Goal: Task Accomplishment & Management: Use online tool/utility

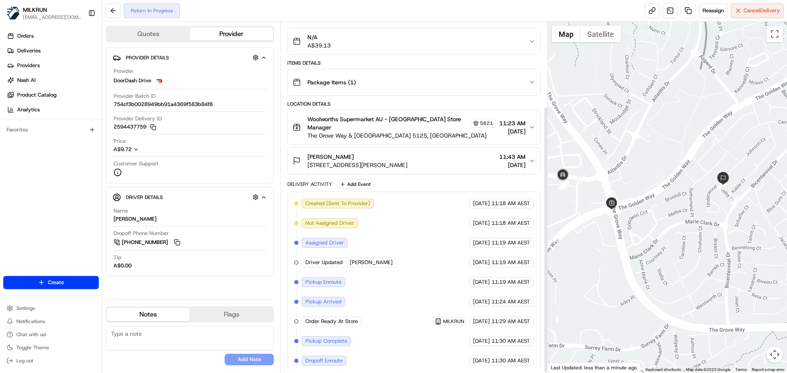
scroll to position [111, 0]
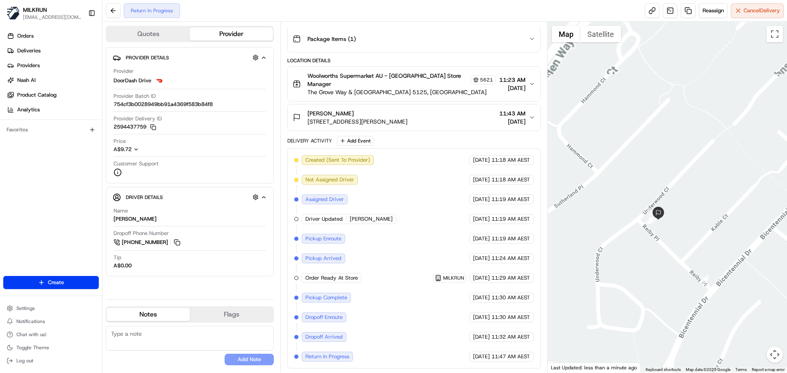
drag, startPoint x: 689, startPoint y: 236, endPoint x: 694, endPoint y: 282, distance: 47.0
click at [694, 282] on div at bounding box center [667, 197] width 240 height 351
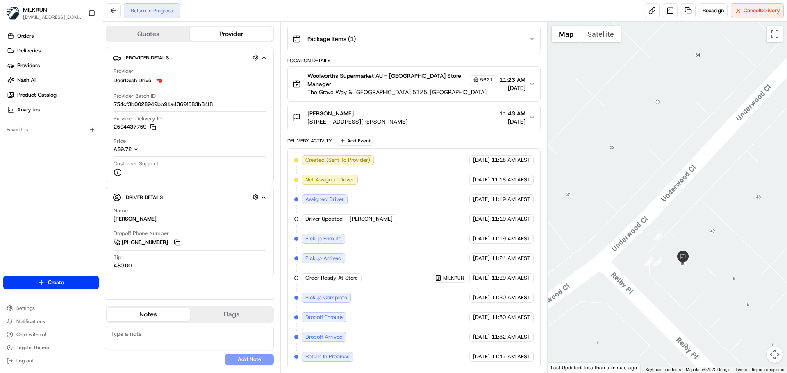
click at [466, 112] on div "jade smith 50 Underwood Cl, Golden Grove, SA 5125, AU 11:43 AM 20/08/2025" at bounding box center [411, 117] width 236 height 16
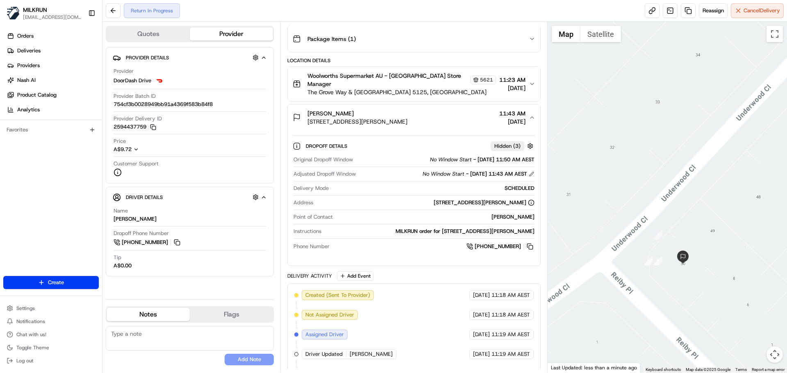
click at [466, 112] on div "jade smith 50 Underwood Cl, Golden Grove, SA 5125, AU 11:43 AM 20/08/2025" at bounding box center [411, 117] width 236 height 16
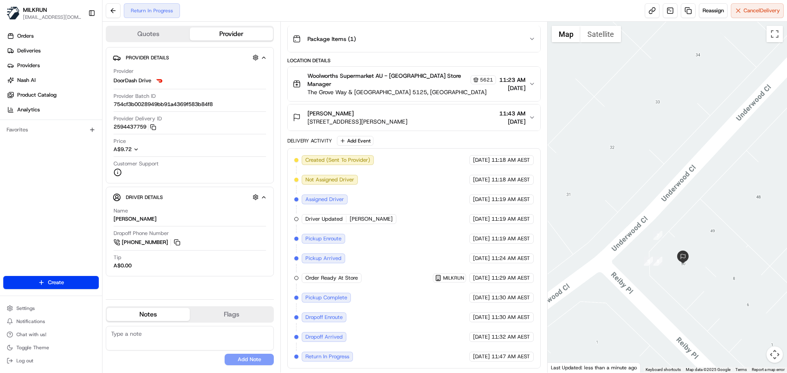
drag, startPoint x: 579, startPoint y: 213, endPoint x: 663, endPoint y: 185, distance: 87.6
click at [662, 185] on div at bounding box center [667, 197] width 240 height 351
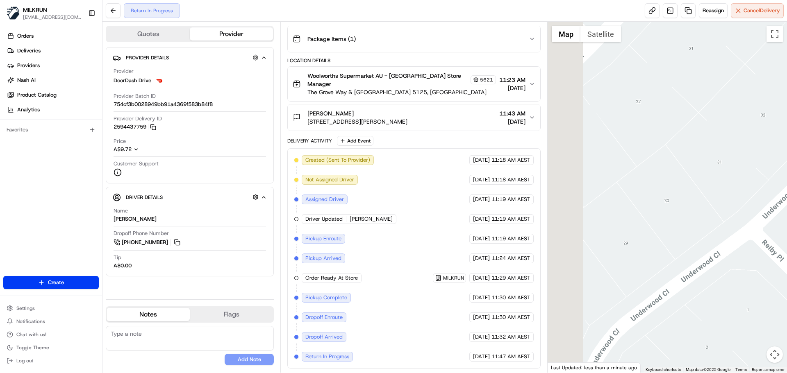
drag, startPoint x: 643, startPoint y: 190, endPoint x: 786, endPoint y: 164, distance: 145.3
click at [786, 164] on div at bounding box center [667, 197] width 240 height 351
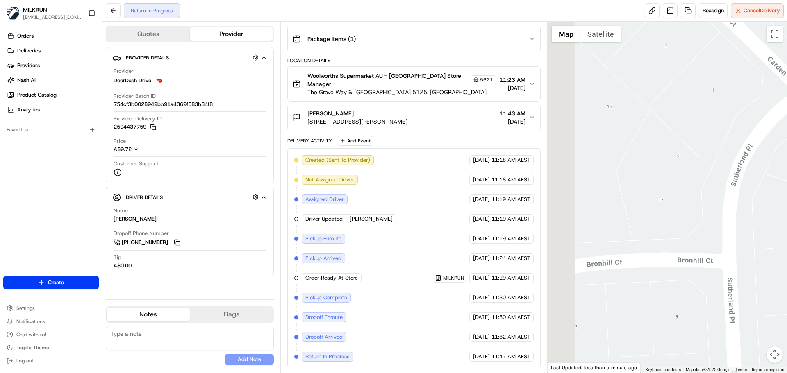
drag, startPoint x: 656, startPoint y: 186, endPoint x: 749, endPoint y: 173, distance: 93.9
click at [749, 173] on div at bounding box center [667, 197] width 240 height 351
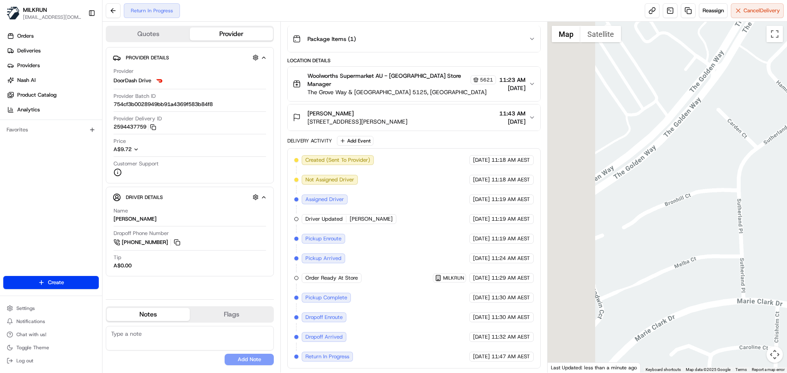
drag, startPoint x: 608, startPoint y: 228, endPoint x: 708, endPoint y: 211, distance: 100.6
click at [708, 211] on div at bounding box center [667, 197] width 240 height 351
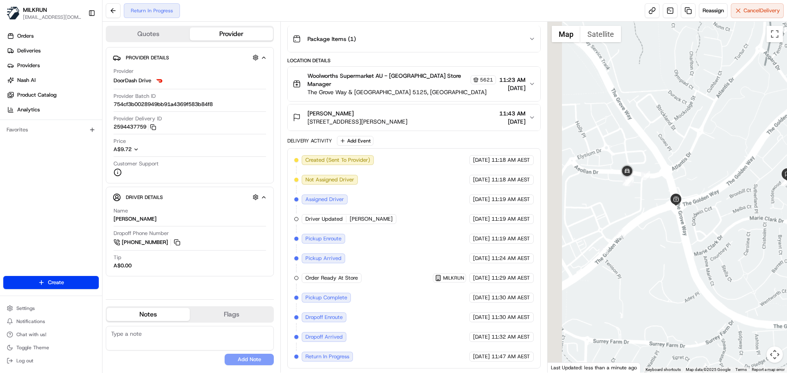
drag, startPoint x: 673, startPoint y: 206, endPoint x: 672, endPoint y: 213, distance: 6.6
click at [672, 213] on div at bounding box center [667, 197] width 240 height 351
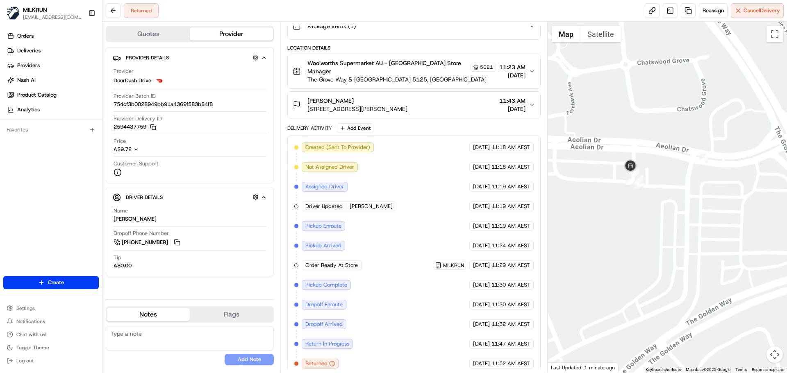
scroll to position [131, 0]
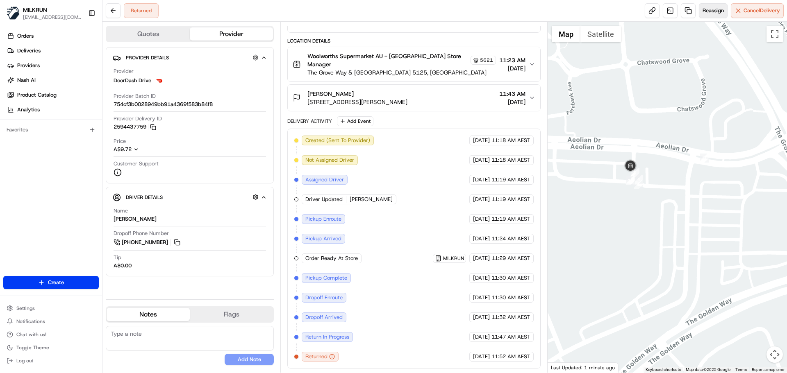
click at [707, 8] on span "Reassign" at bounding box center [712, 10] width 21 height 7
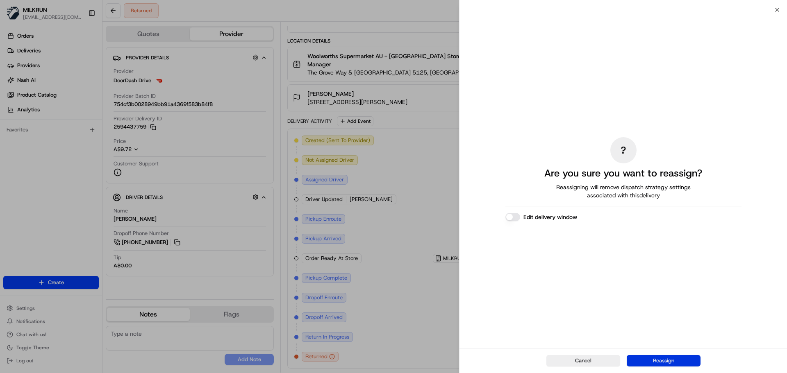
click at [652, 357] on button "Reassign" at bounding box center [663, 360] width 74 height 11
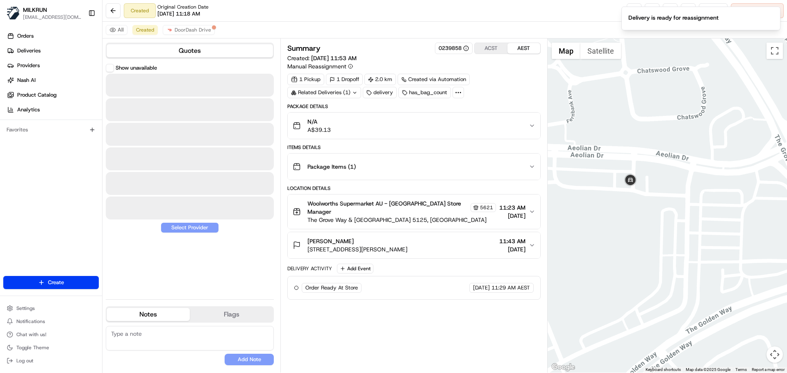
scroll to position [0, 0]
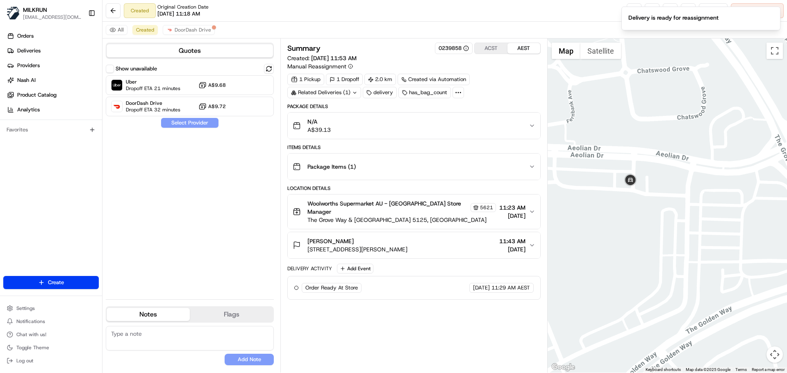
click at [268, 74] on div "Show unavailable Uber Dropoff ETA 21 minutes A$9.68 DoorDash Drive Dropoff ETA …" at bounding box center [190, 90] width 168 height 52
click at [265, 77] on div "Uber Dropoff ETA 21 minutes A$9.68" at bounding box center [190, 85] width 168 height 20
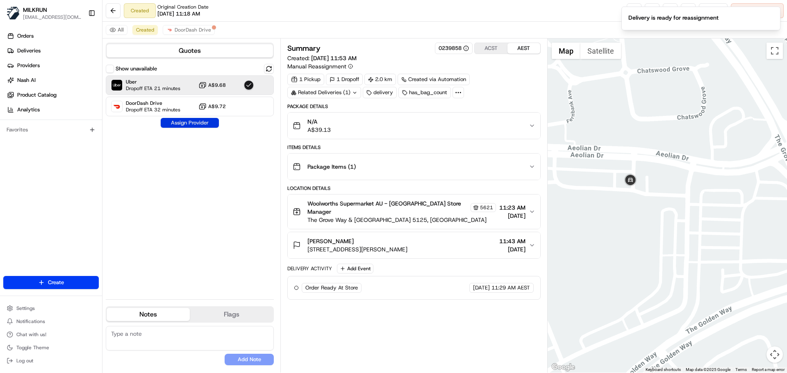
click at [205, 124] on button "Assign Provider" at bounding box center [190, 123] width 58 height 10
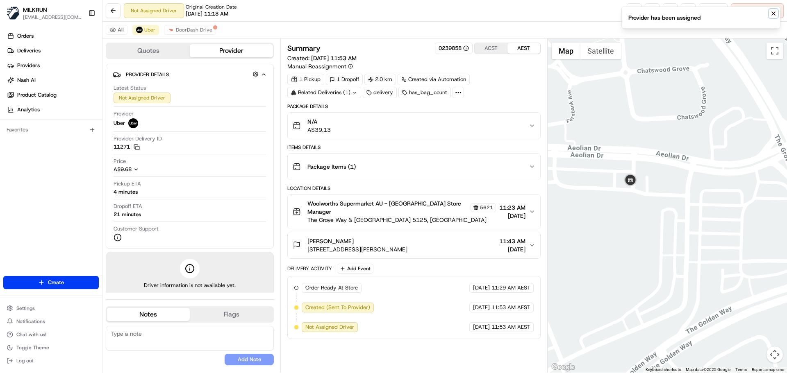
click at [775, 14] on icon "Notifications (F8)" at bounding box center [773, 13] width 7 height 7
click at [634, 14] on link at bounding box center [633, 10] width 15 height 15
click at [209, 32] on span "DoorDash Drive" at bounding box center [194, 30] width 36 height 7
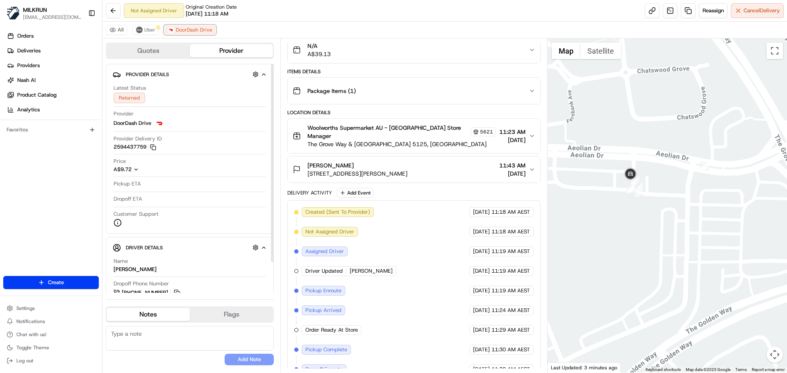
scroll to position [147, 0]
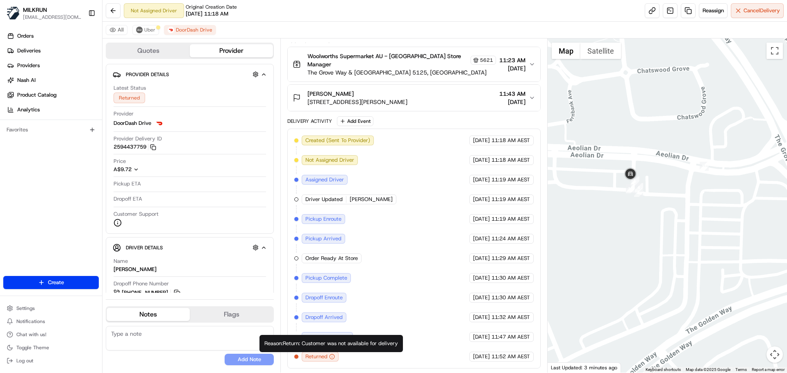
click at [354, 342] on div "Reason: Return: Customer was not available for delivery Reason: Return: Custome…" at bounding box center [330, 343] width 143 height 17
copy div "available"
click at [141, 27] on img at bounding box center [139, 30] width 7 height 7
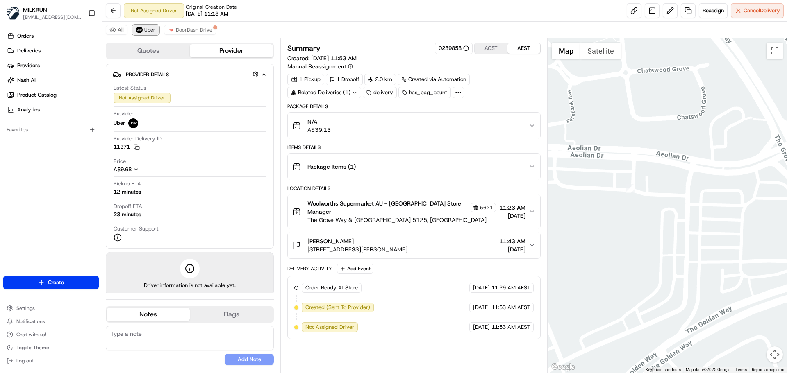
scroll to position [0, 0]
click at [702, 14] on button "Reassign" at bounding box center [713, 10] width 29 height 15
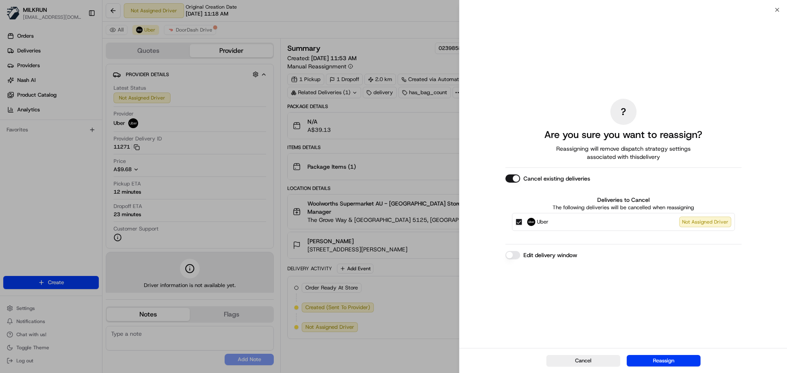
click at [508, 177] on button "Cancel existing deliveries" at bounding box center [512, 179] width 15 height 8
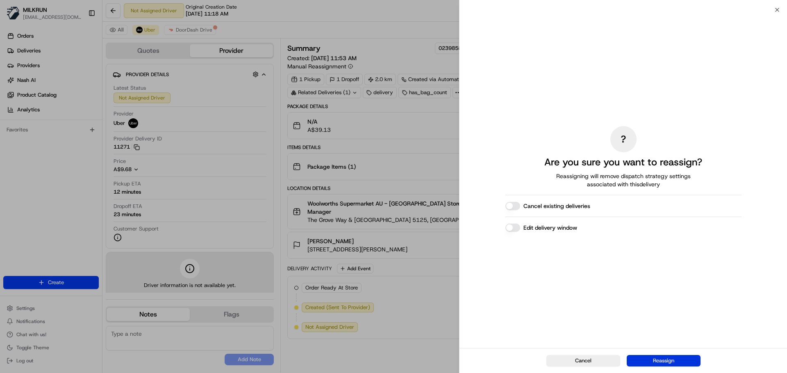
click at [664, 363] on button "Reassign" at bounding box center [663, 360] width 74 height 11
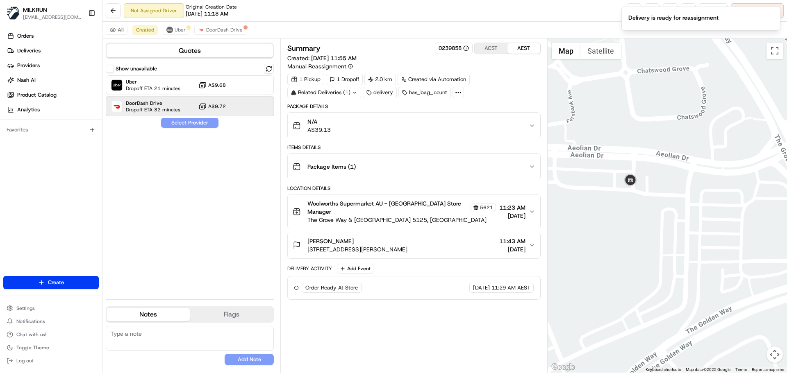
click at [228, 104] on div "DoorDash Drive Dropoff ETA 32 minutes A$9.72" at bounding box center [190, 107] width 168 height 20
click at [206, 127] on button "Assign Provider" at bounding box center [190, 123] width 58 height 10
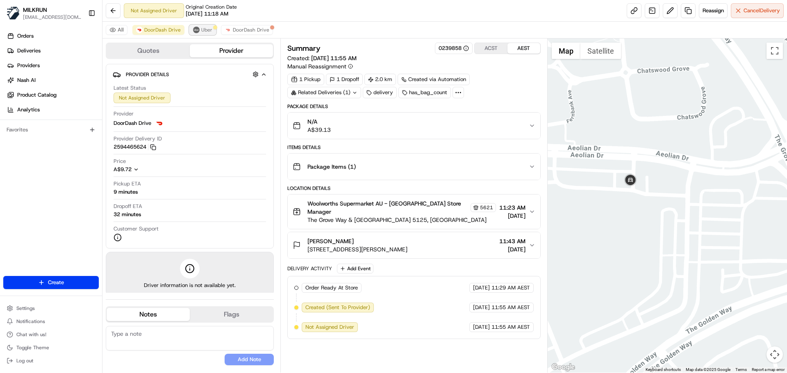
click at [213, 29] on div at bounding box center [215, 27] width 4 height 4
click at [236, 25] on button "DoorDash Drive" at bounding box center [247, 30] width 52 height 10
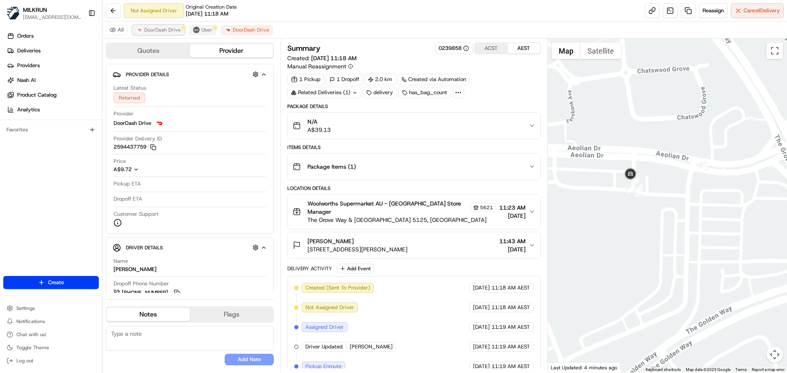
click at [160, 29] on span "DoorDash Drive" at bounding box center [162, 30] width 36 height 7
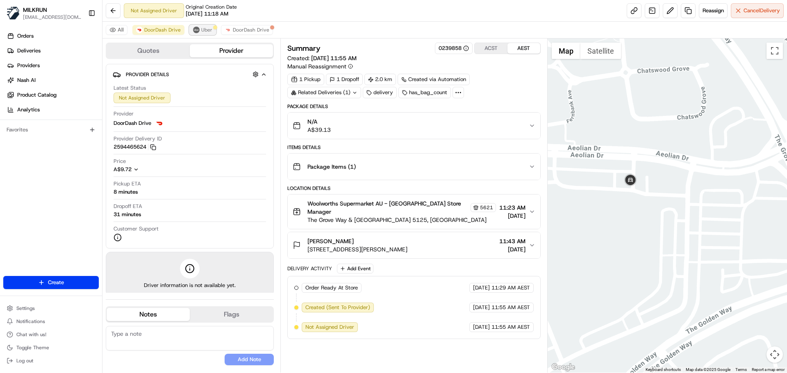
click at [191, 31] on button "Uber" at bounding box center [202, 30] width 27 height 10
drag, startPoint x: 205, startPoint y: 29, endPoint x: 166, endPoint y: 26, distance: 39.1
click at [201, 29] on span "Uber" at bounding box center [206, 30] width 11 height 7
click at [166, 26] on button "DoorDash Drive" at bounding box center [158, 30] width 52 height 10
click at [207, 27] on span "Uber" at bounding box center [206, 30] width 11 height 7
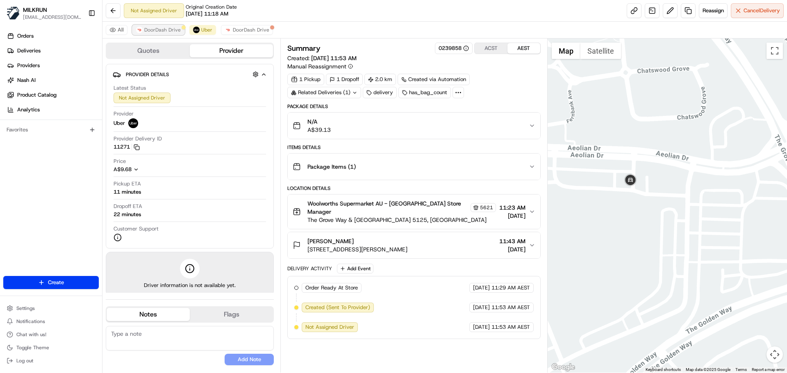
click at [179, 27] on button "DoorDash Drive" at bounding box center [158, 30] width 52 height 10
click at [201, 28] on span "Uber" at bounding box center [206, 30] width 11 height 7
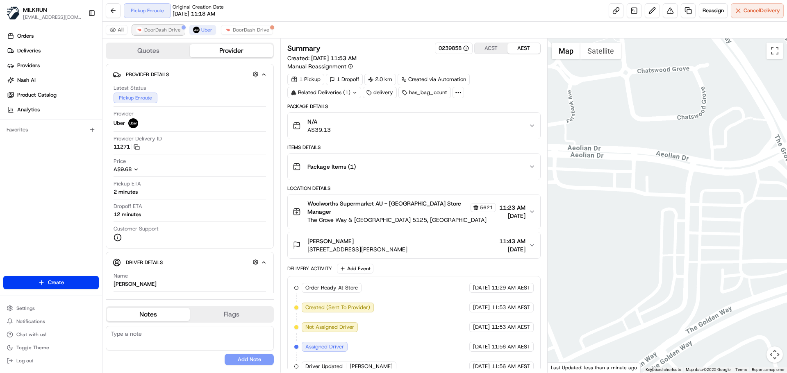
click at [152, 29] on span "DoorDash Drive" at bounding box center [162, 30] width 36 height 7
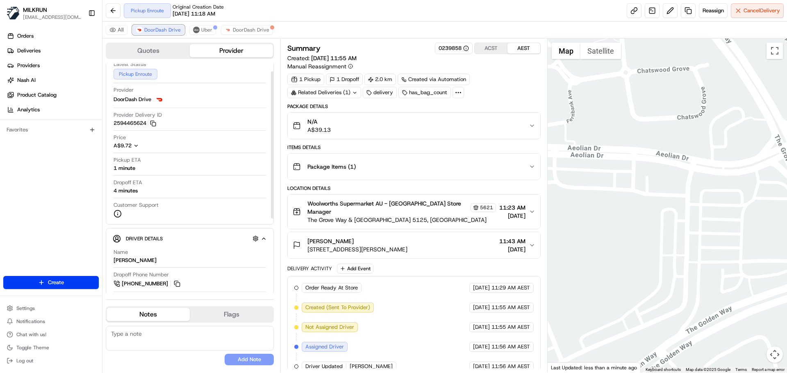
scroll to position [41, 0]
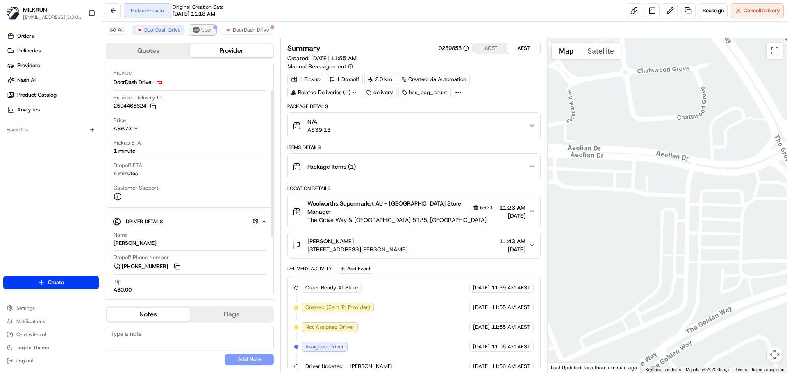
click at [205, 30] on span "Uber" at bounding box center [206, 30] width 11 height 7
click at [163, 31] on span "DoorDash Drive" at bounding box center [162, 30] width 36 height 7
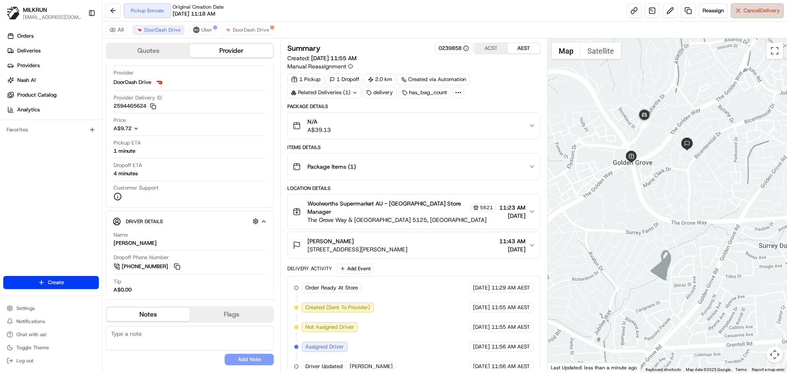
click at [773, 12] on span "Cancel Delivery" at bounding box center [761, 10] width 36 height 7
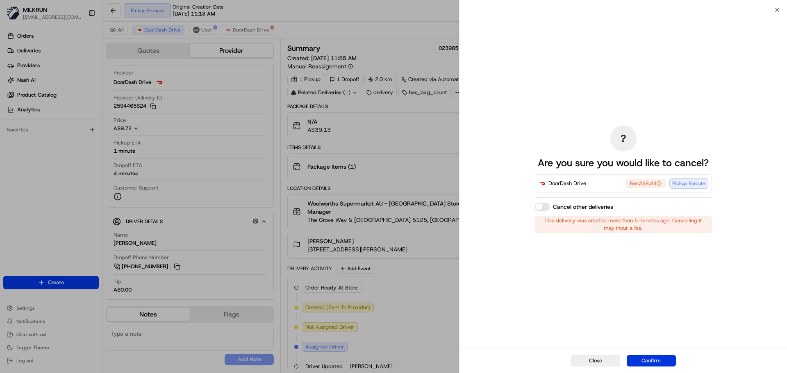
click at [642, 364] on button "Confirm" at bounding box center [650, 360] width 49 height 11
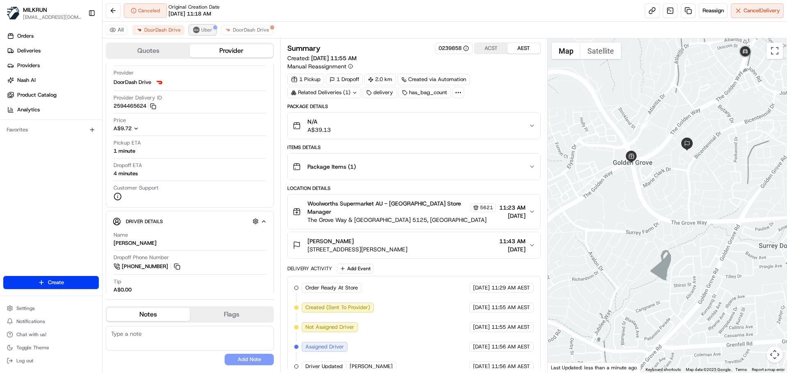
click at [201, 32] on span "Uber" at bounding box center [206, 30] width 11 height 7
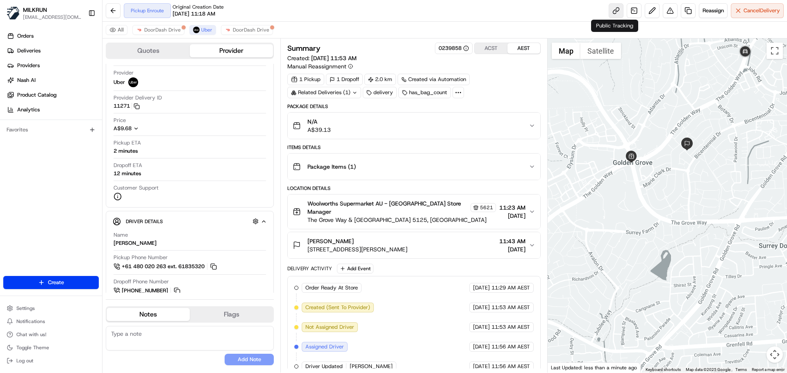
click at [609, 9] on link at bounding box center [615, 10] width 15 height 15
